Goal: Find specific fact: Find specific fact

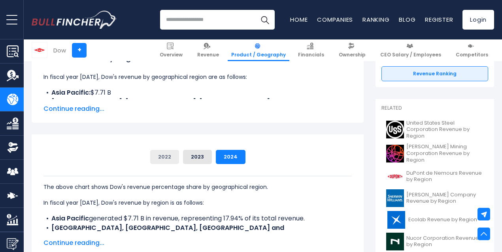
click at [154, 156] on button "2022" at bounding box center [164, 157] width 29 height 14
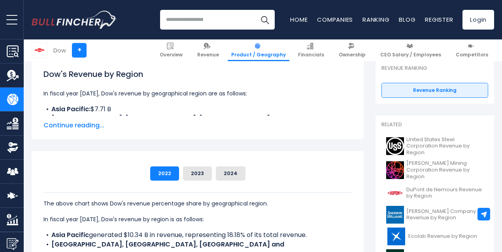
scroll to position [119, 0]
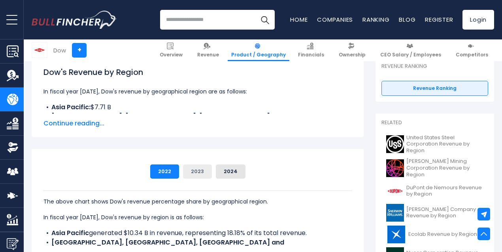
click at [188, 171] on button "2023" at bounding box center [197, 172] width 29 height 14
click at [226, 174] on button "2024" at bounding box center [231, 172] width 30 height 14
click at [163, 171] on button "2022" at bounding box center [164, 172] width 29 height 14
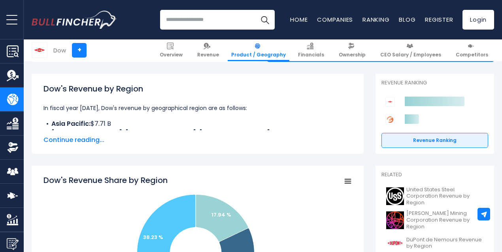
scroll to position [104, 0]
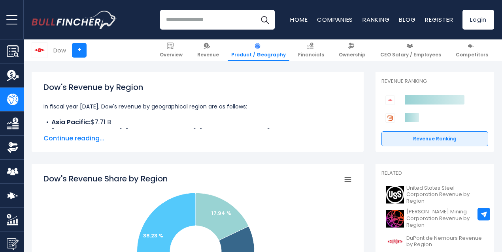
click at [79, 138] on span "Continue reading..." at bounding box center [197, 138] width 308 height 9
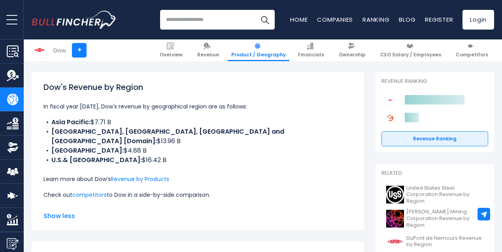
drag, startPoint x: 198, startPoint y: 132, endPoint x: 226, endPoint y: 133, distance: 27.7
click at [226, 133] on li "Europe, Middle East, Africa and India [Domain]: $13.96 B" at bounding box center [197, 136] width 308 height 19
copy li "$13.96 B"
